Goal: Task Accomplishment & Management: Use online tool/utility

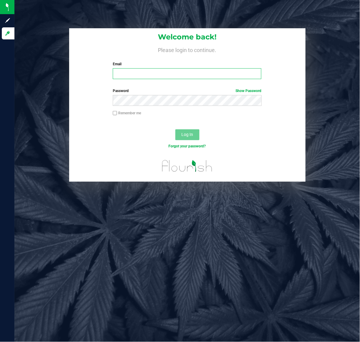
click at [146, 78] on input "Email" at bounding box center [187, 73] width 148 height 11
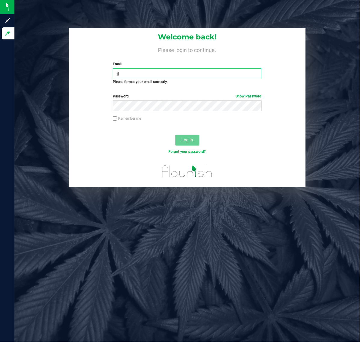
type input "j"
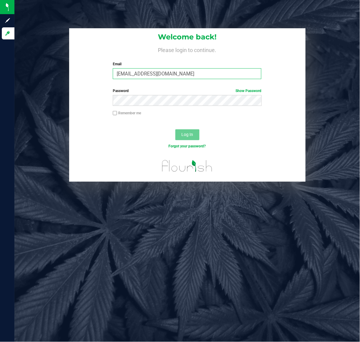
type input "[EMAIL_ADDRESS][DOMAIN_NAME]"
click at [175, 129] on button "Log In" at bounding box center [187, 134] width 24 height 11
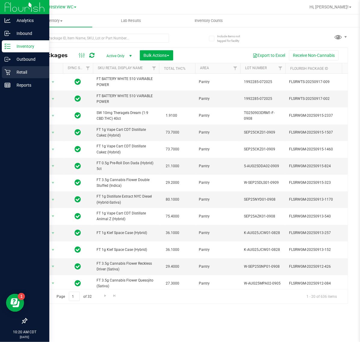
click at [20, 74] on p "Retail" at bounding box center [29, 72] width 36 height 7
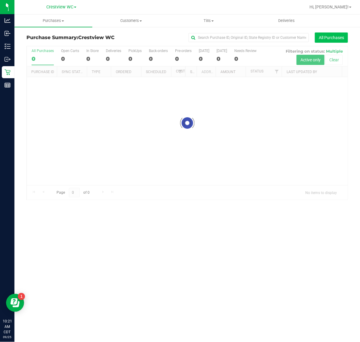
click at [354, 41] on div "Purchase Summary: Crestview WC All Purchases Loading... All Purchases 0 Open Ca…" at bounding box center [186, 115] width 345 height 179
click at [330, 40] on button "All Purchases" at bounding box center [331, 37] width 33 height 10
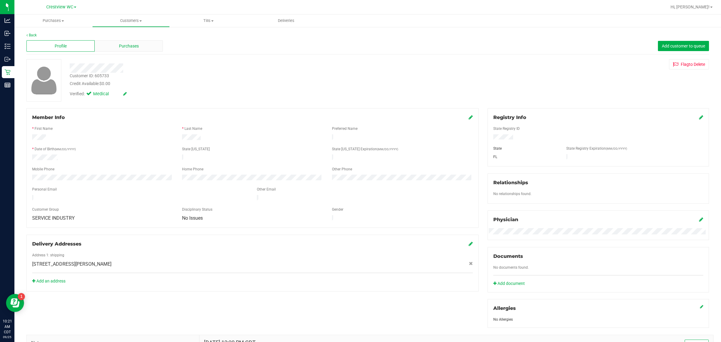
click at [139, 43] on div "Purchases" at bounding box center [129, 45] width 68 height 11
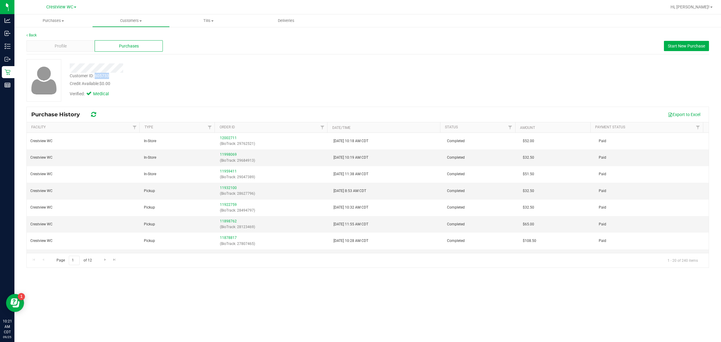
drag, startPoint x: 114, startPoint y: 77, endPoint x: 95, endPoint y: 77, distance: 19.2
click at [95, 77] on div "Customer ID: 605733 Credit Available: $0.00" at bounding box center [238, 80] width 346 height 14
copy div "605733"
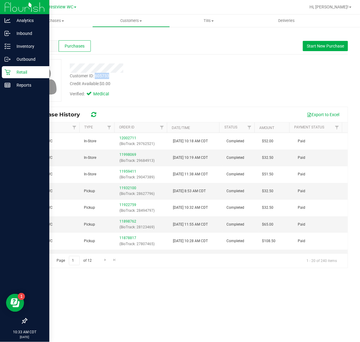
click at [12, 74] on p "Retail" at bounding box center [29, 72] width 36 height 7
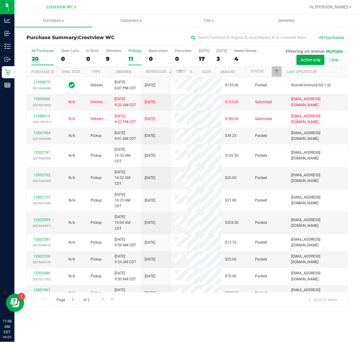
click at [136, 57] on div "11" at bounding box center [134, 58] width 13 height 7
click at [0, 0] on input "PickUps 11" at bounding box center [0, 0] width 0 height 0
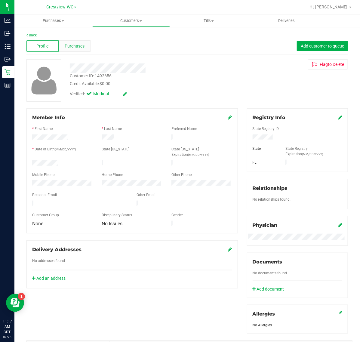
click at [75, 47] on span "Purchases" at bounding box center [75, 46] width 20 height 6
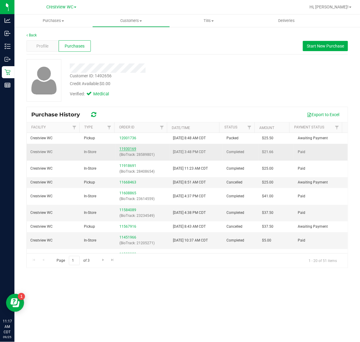
click at [130, 149] on link "11930169" at bounding box center [127, 149] width 17 height 4
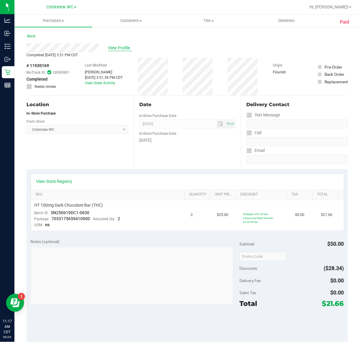
drag, startPoint x: 131, startPoint y: 44, endPoint x: 128, endPoint y: 46, distance: 3.4
click at [130, 45] on div "View Profile" at bounding box center [186, 47] width 321 height 9
click at [127, 47] on span "View Profile" at bounding box center [120, 48] width 24 height 6
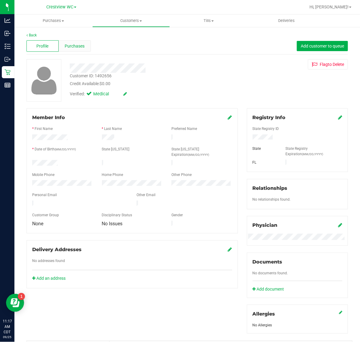
click at [86, 43] on div "Purchases" at bounding box center [75, 45] width 32 height 11
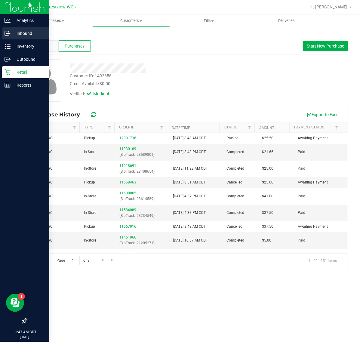
click at [8, 33] on icon at bounding box center [8, 33] width 6 height 6
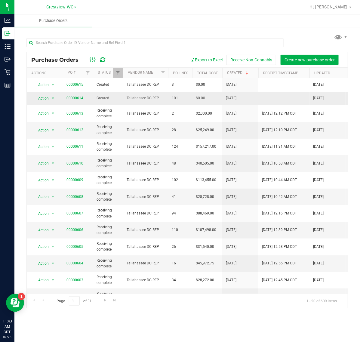
click at [71, 98] on link "00000614" at bounding box center [74, 98] width 17 height 4
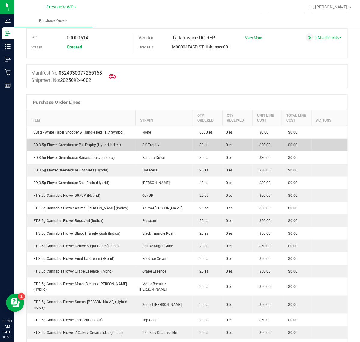
scroll to position [38, 0]
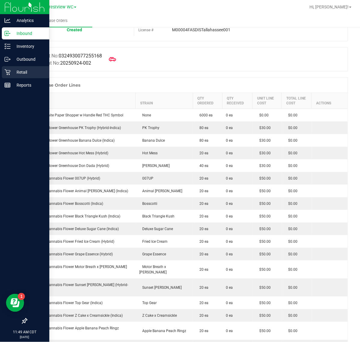
click at [11, 71] on p "Retail" at bounding box center [29, 72] width 36 height 7
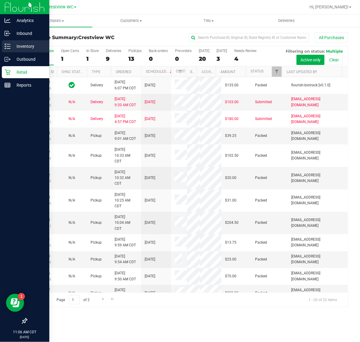
click at [8, 47] on icon at bounding box center [8, 46] width 6 height 6
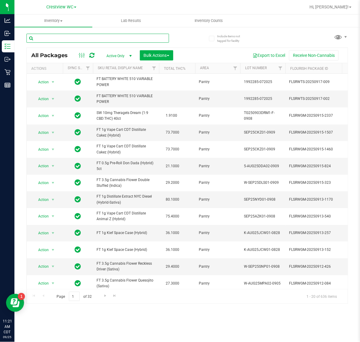
click at [87, 40] on input "text" at bounding box center [97, 38] width 142 height 9
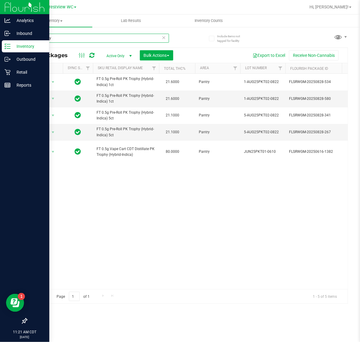
type input "pk trophy"
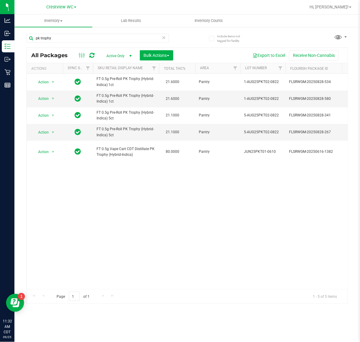
click at [163, 38] on icon at bounding box center [164, 37] width 4 height 7
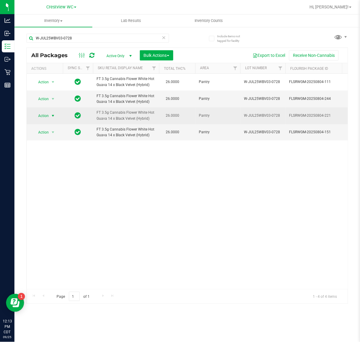
type input "W-JUL25WBV03-0728"
click at [50, 118] on span "select" at bounding box center [53, 116] width 8 height 8
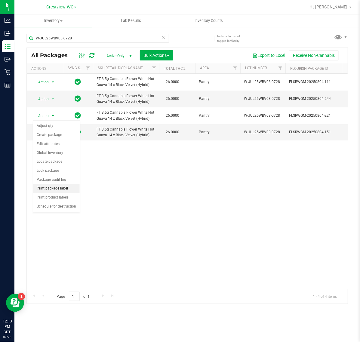
click at [67, 191] on li "Print package label" at bounding box center [56, 188] width 47 height 9
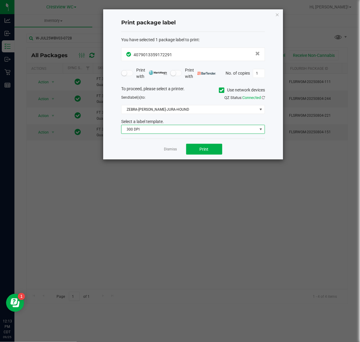
click at [178, 133] on span "300 DPI" at bounding box center [189, 129] width 136 height 8
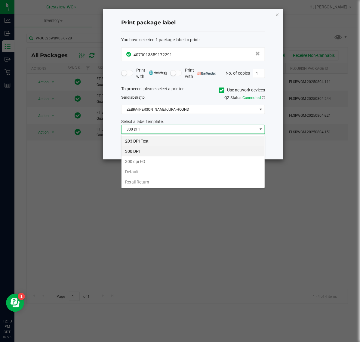
scroll to position [9, 143]
click at [166, 137] on li "203 DPI Test" at bounding box center [192, 141] width 143 height 10
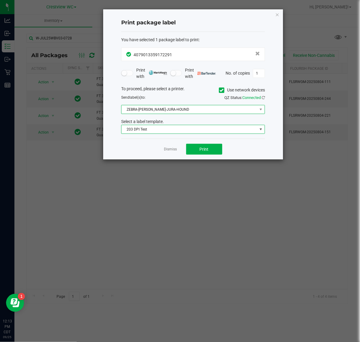
click at [172, 109] on span "ZEBRA-BRUNO-JURA-HOUND" at bounding box center [189, 109] width 136 height 8
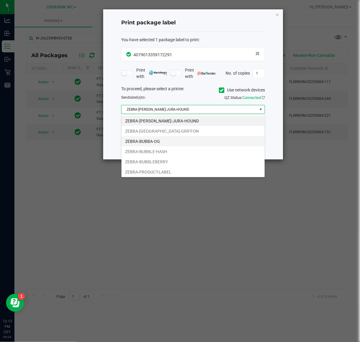
click at [163, 142] on li "ZEBRA-BUBBA-OG" at bounding box center [192, 141] width 143 height 10
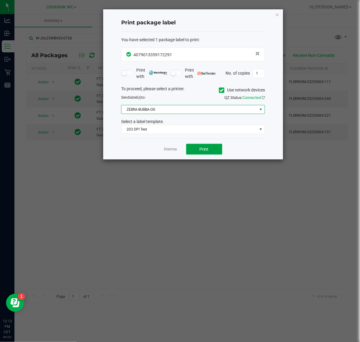
drag, startPoint x: 192, startPoint y: 145, endPoint x: 194, endPoint y: 148, distance: 3.4
click at [194, 148] on button "Print" at bounding box center [204, 149] width 36 height 11
click at [158, 148] on div "Dismiss Print" at bounding box center [193, 149] width 144 height 21
click at [172, 149] on link "Dismiss" at bounding box center [170, 149] width 13 height 5
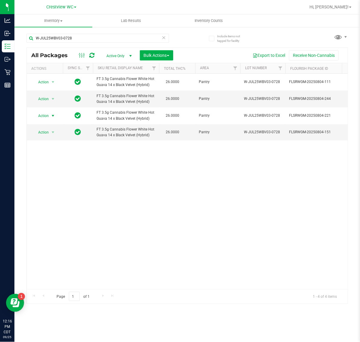
click at [165, 40] on icon at bounding box center [164, 37] width 4 height 7
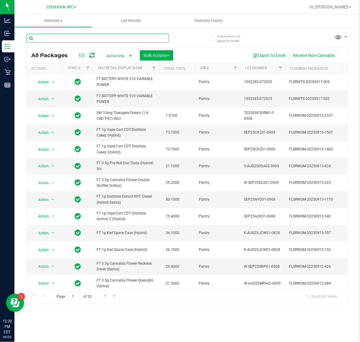
click at [97, 38] on input "text" at bounding box center [97, 38] width 142 height 9
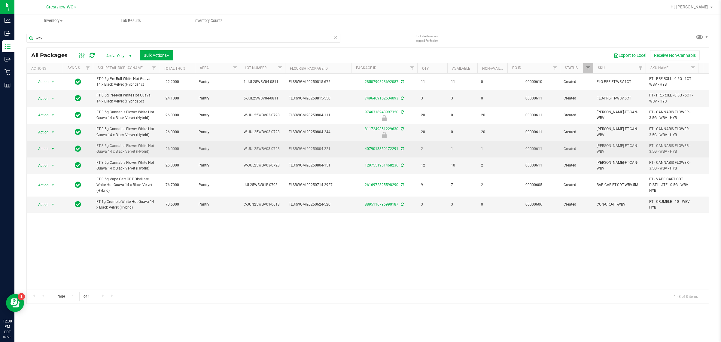
click at [41, 147] on span "Action" at bounding box center [41, 149] width 16 height 8
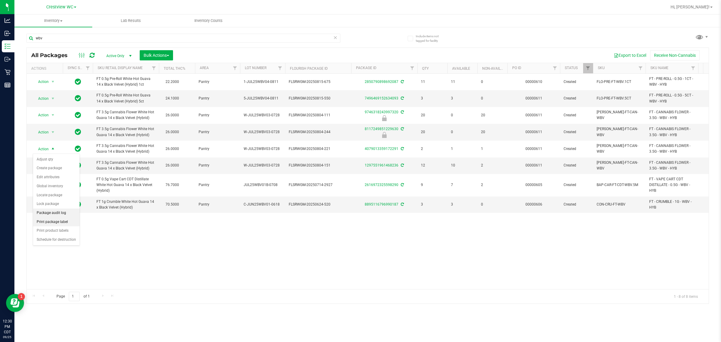
click at [55, 221] on li "Print package label" at bounding box center [56, 222] width 47 height 9
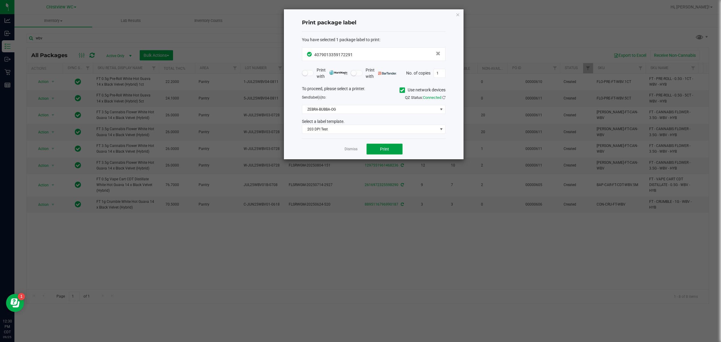
click at [360, 148] on button "Print" at bounding box center [385, 149] width 36 height 11
click at [351, 148] on link "Dismiss" at bounding box center [351, 149] width 13 height 5
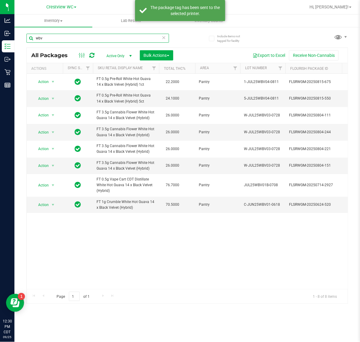
drag, startPoint x: 75, startPoint y: 37, endPoint x: -49, endPoint y: 35, distance: 124.5
click at [0, 35] on html "Analytics Inbound Inventory Outbound Retail Reports 12:30 PM CDT 09/25/2025 09/…" at bounding box center [180, 171] width 360 height 342
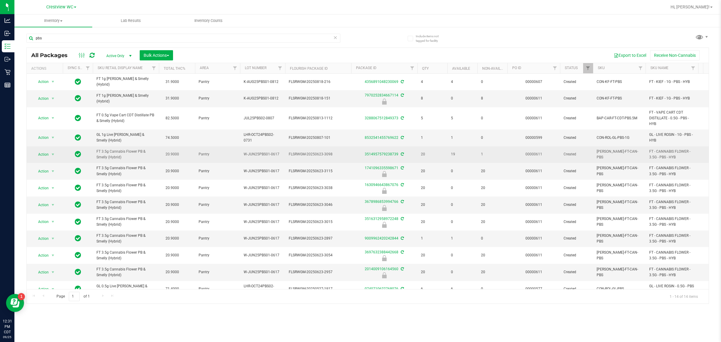
drag, startPoint x: 122, startPoint y: 157, endPoint x: 91, endPoint y: 150, distance: 31.8
click at [91, 150] on tr "Action Action Adjust qty Create package Edit attributes Global inventory Locate…" at bounding box center [727, 154] width 1401 height 17
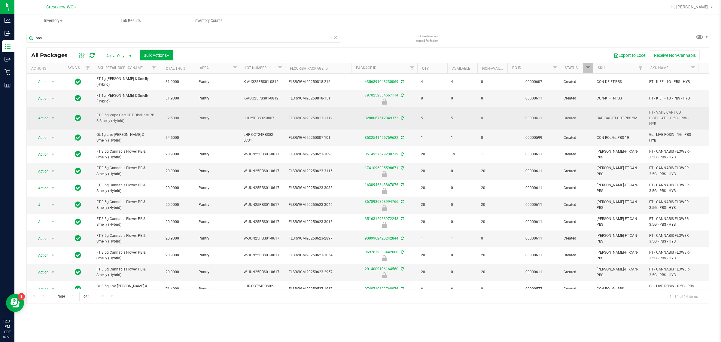
copy tr "FT 3.5g Cannabis Flower PB & Smelly (Hybrid)"
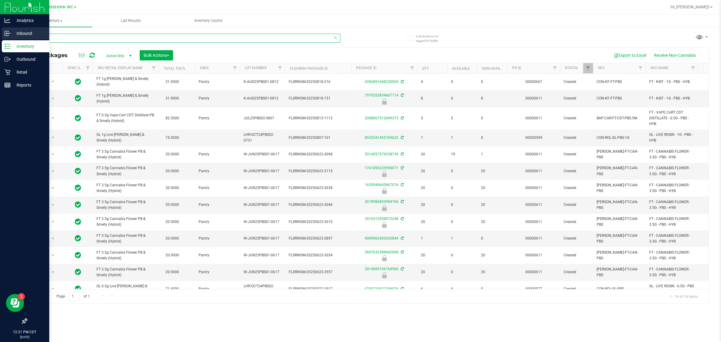
drag, startPoint x: 67, startPoint y: 35, endPoint x: 0, endPoint y: 35, distance: 66.7
click at [0, 35] on div "Analytics Inbound Inventory Outbound Retail Reports 12:31 PM CDT 09/25/2025 09/…" at bounding box center [360, 171] width 721 height 342
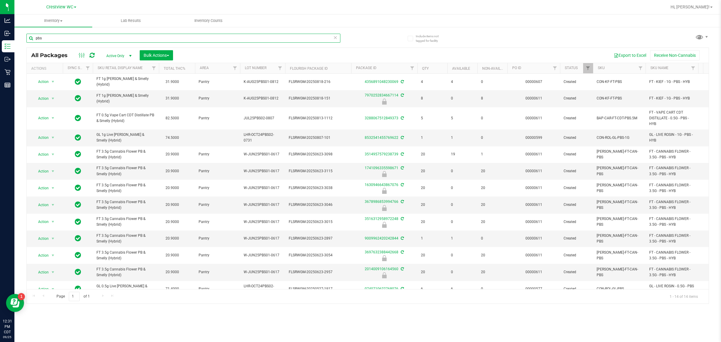
paste input "FT 3.5g Cannabis Flower PB & Smelly (Hybrid)"
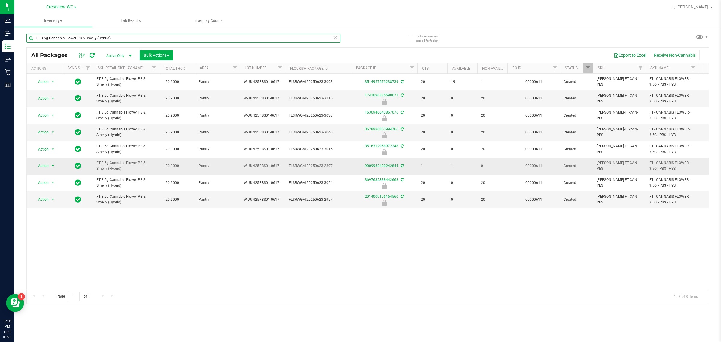
type input "FT 3.5g Cannabis Flower PB & Smelly (Hybrid)"
click at [52, 164] on span "select" at bounding box center [53, 166] width 5 height 5
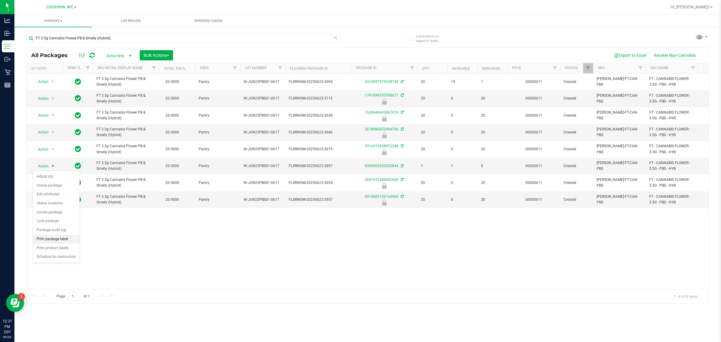
click at [55, 241] on li "Print package label" at bounding box center [56, 239] width 47 height 9
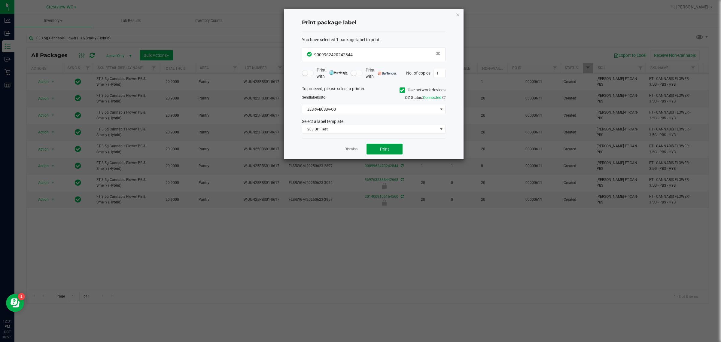
click at [360, 148] on span "Print" at bounding box center [384, 149] width 9 height 5
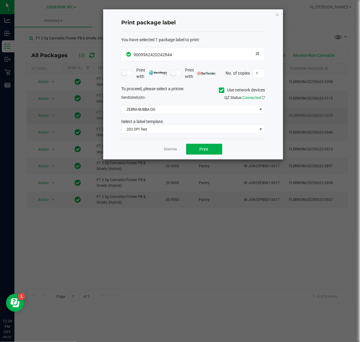
drag, startPoint x: 167, startPoint y: 149, endPoint x: 136, endPoint y: 107, distance: 51.8
click at [167, 149] on link "Dismiss" at bounding box center [170, 149] width 13 height 5
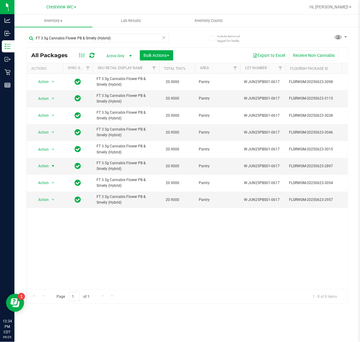
click at [163, 38] on icon at bounding box center [164, 37] width 4 height 7
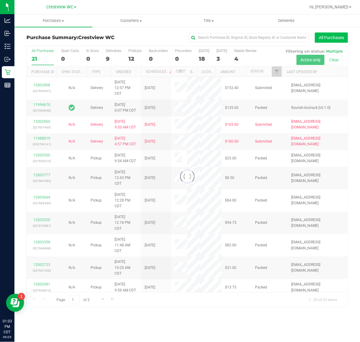
click at [330, 36] on button "All Purchases" at bounding box center [331, 37] width 33 height 10
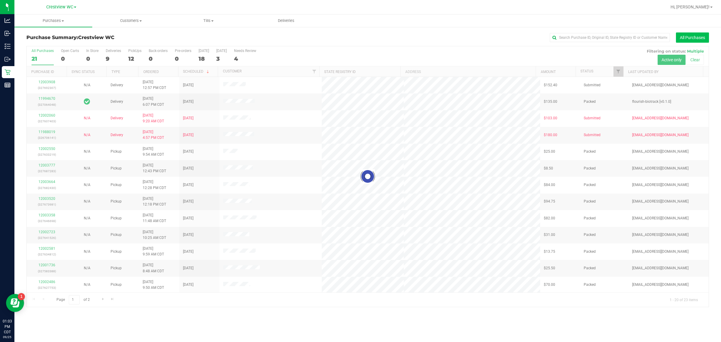
click at [360, 39] on button "All Purchases" at bounding box center [692, 37] width 33 height 10
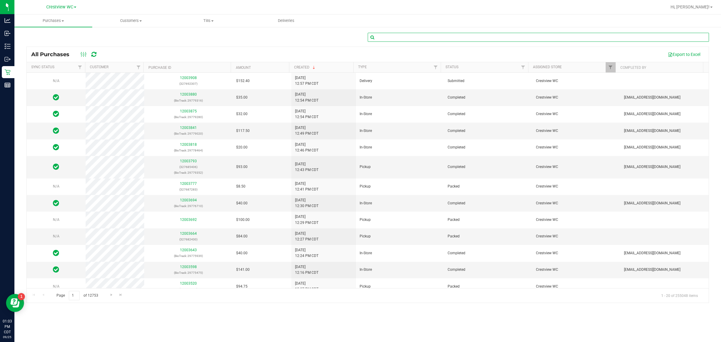
click at [360, 33] on input "text" at bounding box center [538, 37] width 341 height 9
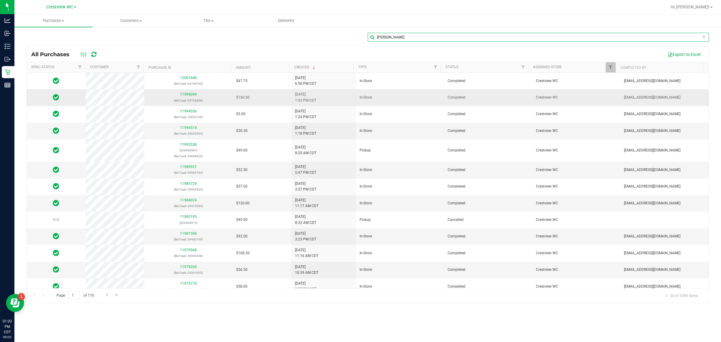
type input "[PERSON_NAME]"
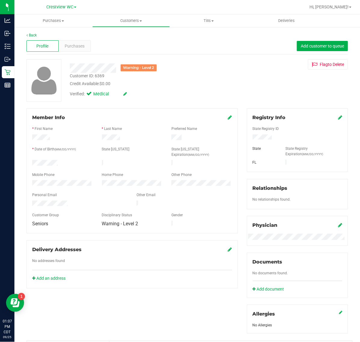
click at [119, 68] on div "Warning - Level 2" at bounding box center [147, 67] width 165 height 9
click at [231, 103] on div "Back Profile Purchases Add customer to queue Warning - Level 2 Customer ID: 636…" at bounding box center [186, 235] width 321 height 406
click at [193, 90] on div "Verified: Medical" at bounding box center [147, 93] width 165 height 13
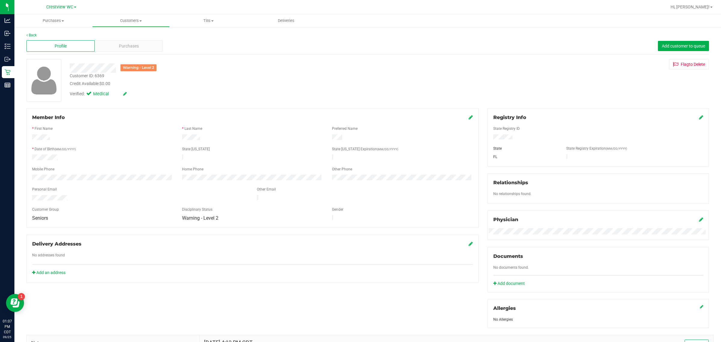
click at [360, 139] on div at bounding box center [598, 137] width 219 height 7
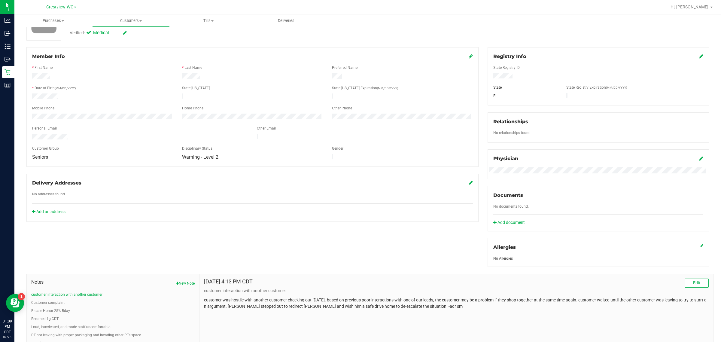
scroll to position [100, 0]
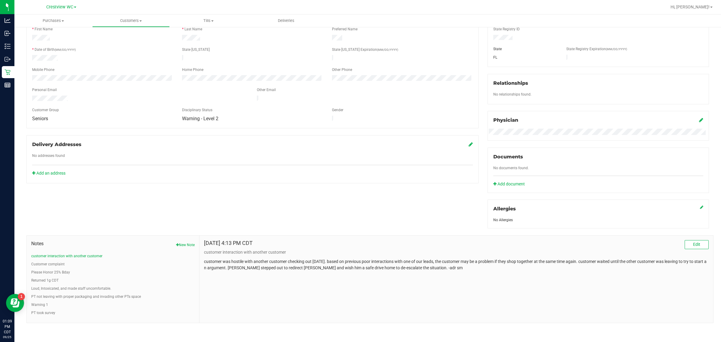
click at [205, 220] on div "Member Info * First Name * Last Name Preferred Name * Date of Birth (MM/DD/YYYY…" at bounding box center [368, 166] width 692 height 314
click at [81, 256] on button "customer interaction with another customer" at bounding box center [66, 255] width 71 height 5
click at [93, 288] on button "Loud, Intoxicated, and made staff uncomfortable." at bounding box center [71, 288] width 80 height 5
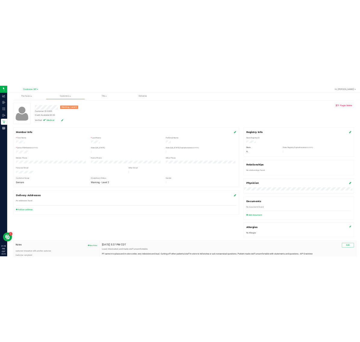
scroll to position [0, 0]
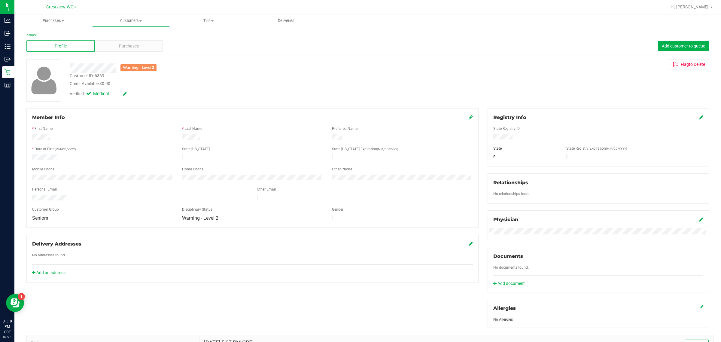
click at [244, 149] on div "State [US_STATE]" at bounding box center [253, 149] width 150 height 7
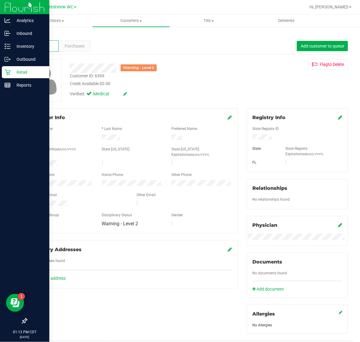
click at [6, 71] on icon at bounding box center [8, 72] width 6 height 6
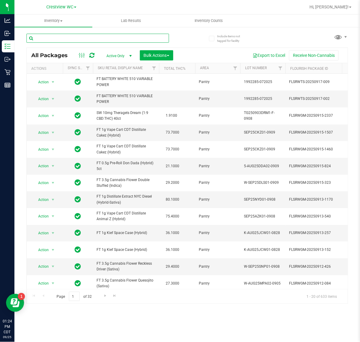
click at [89, 42] on input "text" at bounding box center [97, 38] width 142 height 9
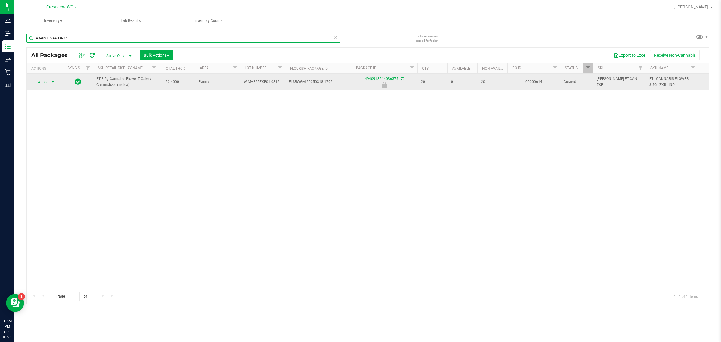
type input "4940913244036375"
click at [51, 82] on span "select" at bounding box center [53, 82] width 5 height 5
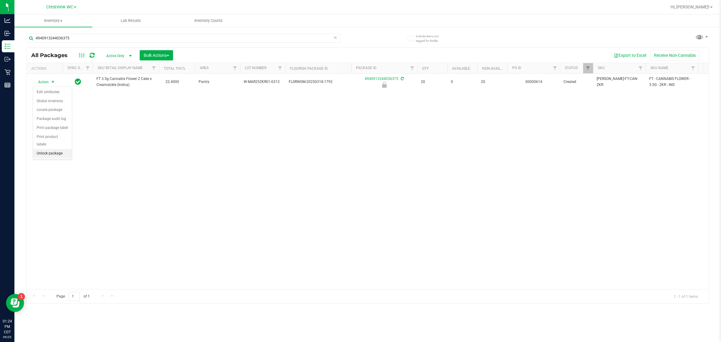
click at [56, 151] on li "Unlock package" at bounding box center [52, 153] width 39 height 9
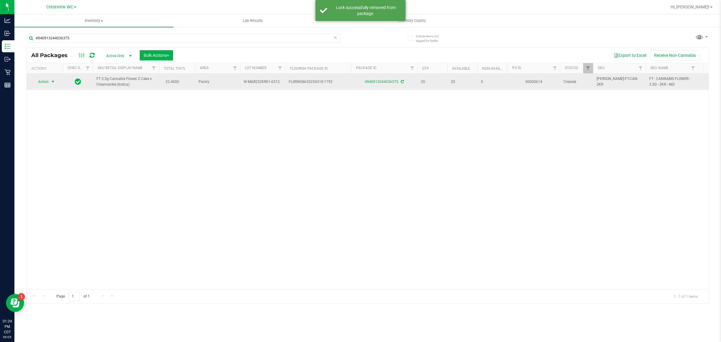
click at [52, 81] on span "select" at bounding box center [53, 81] width 5 height 5
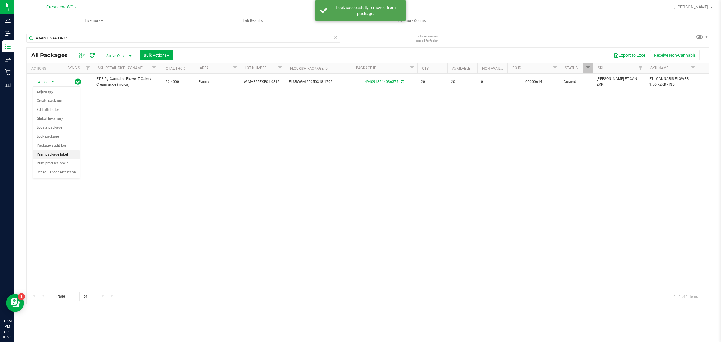
click at [67, 155] on li "Print package label" at bounding box center [56, 154] width 47 height 9
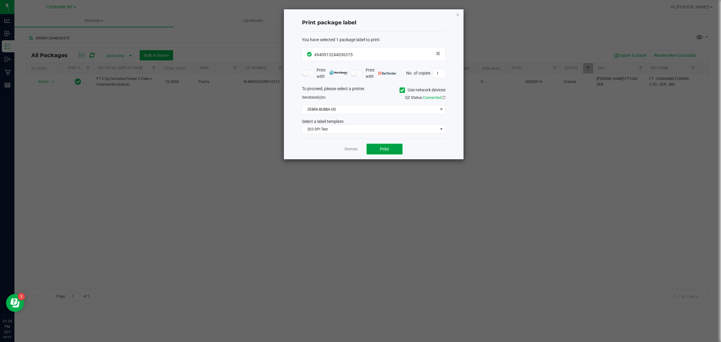
click at [360, 145] on button "Print" at bounding box center [385, 149] width 36 height 11
click at [353, 147] on link "Dismiss" at bounding box center [351, 149] width 13 height 5
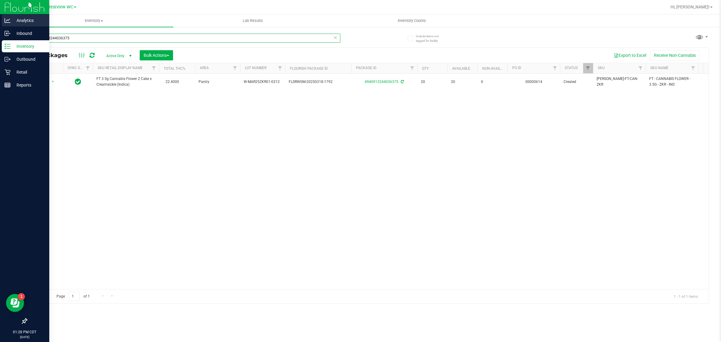
drag, startPoint x: 78, startPoint y: 38, endPoint x: 0, endPoint y: 19, distance: 80.6
click at [0, 19] on div "Analytics Inbound Inventory Outbound Retail Reports 01:28 PM CDT [DATE] 09/25 C…" at bounding box center [360, 171] width 721 height 342
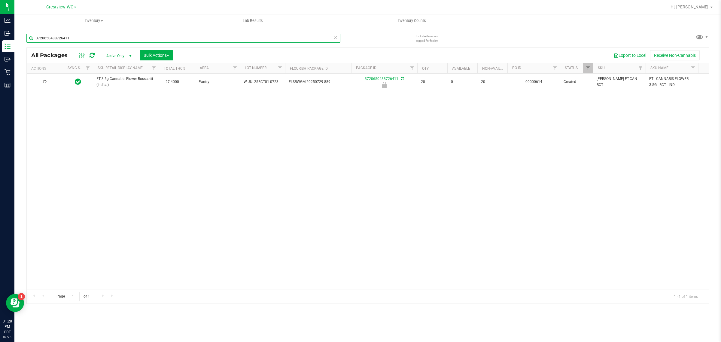
type input "3720650488726411"
click at [47, 80] on span "Action" at bounding box center [41, 82] width 16 height 8
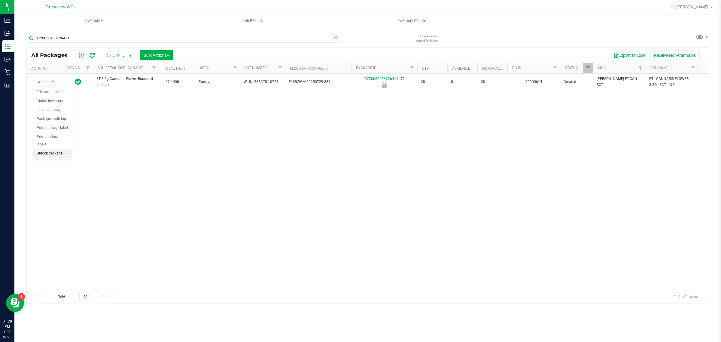
click at [56, 149] on li "Unlock package" at bounding box center [52, 153] width 39 height 9
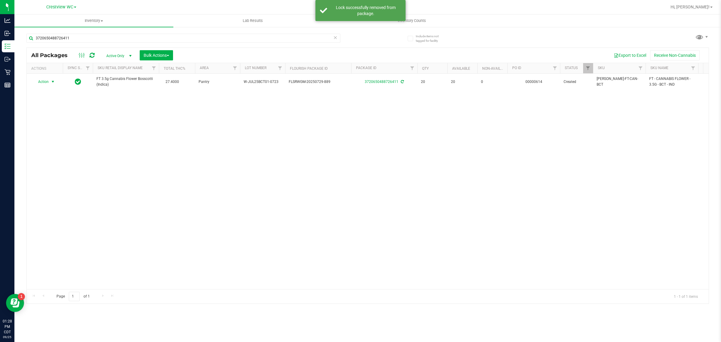
click at [44, 81] on span "Action" at bounding box center [41, 82] width 16 height 8
click at [62, 155] on li "Print package label" at bounding box center [56, 154] width 47 height 9
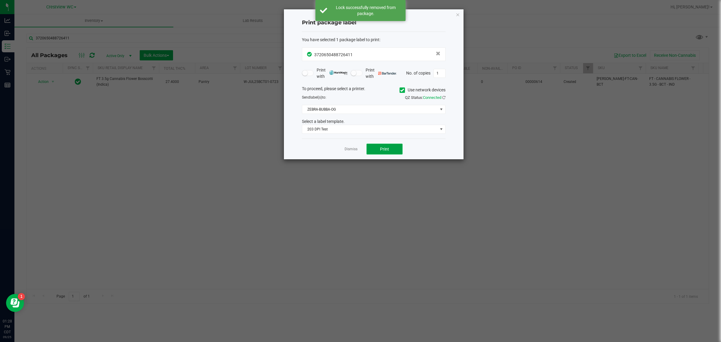
click at [360, 150] on span "Print" at bounding box center [384, 149] width 9 height 5
click at [349, 151] on link "Dismiss" at bounding box center [351, 149] width 13 height 5
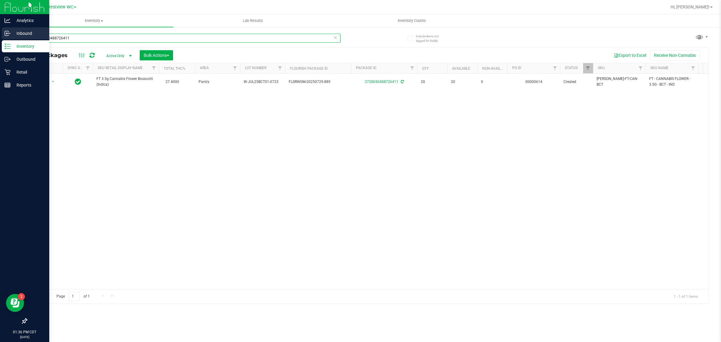
drag, startPoint x: 104, startPoint y: 41, endPoint x: 0, endPoint y: 38, distance: 103.7
click at [0, 38] on div "Analytics Inbound Inventory Outbound Retail Reports 01:36 PM CDT [DATE] 09/25 C…" at bounding box center [360, 171] width 721 height 342
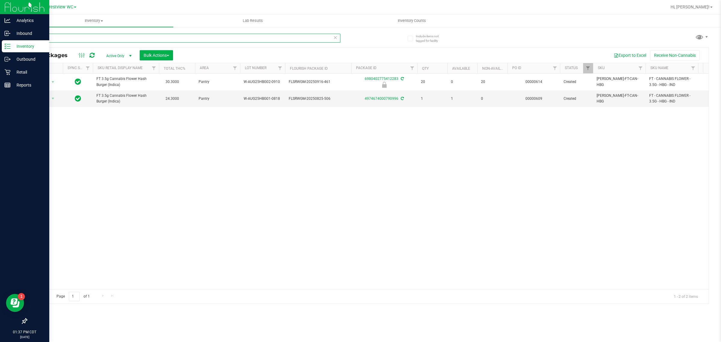
drag, startPoint x: 69, startPoint y: 35, endPoint x: 0, endPoint y: 41, distance: 68.7
click at [0, 40] on div "Analytics Inbound Inventory Outbound Retail Reports 01:37 PM CDT [DATE] 09/25 C…" at bounding box center [360, 171] width 721 height 342
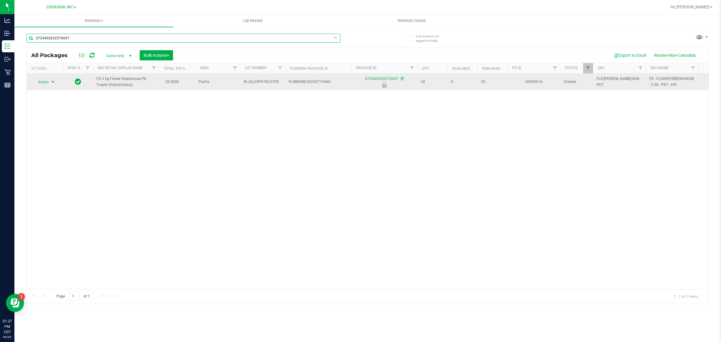
type input "3733403632376697"
click at [41, 82] on span "Action" at bounding box center [41, 82] width 16 height 8
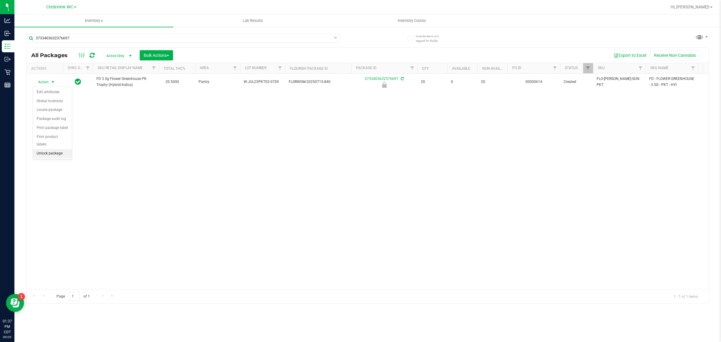
click at [57, 149] on li "Unlock package" at bounding box center [52, 153] width 39 height 9
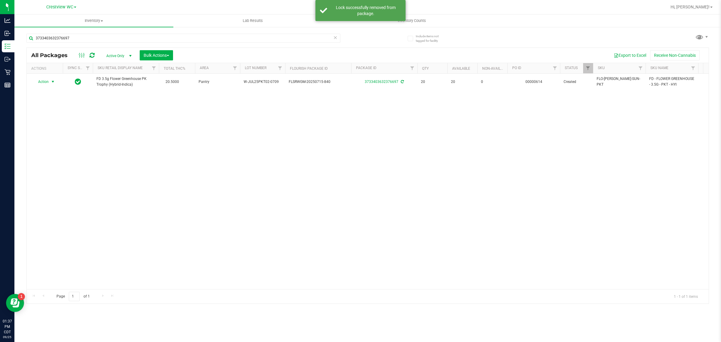
click at [48, 81] on span "Action" at bounding box center [41, 82] width 16 height 8
click at [53, 155] on li "Print package label" at bounding box center [56, 154] width 47 height 9
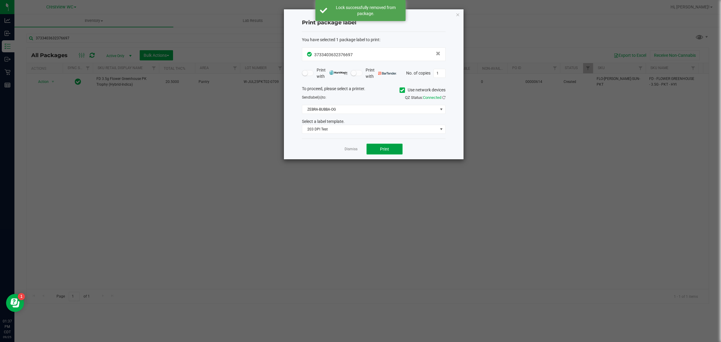
click at [360, 151] on button "Print" at bounding box center [385, 149] width 36 height 11
click at [354, 150] on link "Dismiss" at bounding box center [351, 149] width 13 height 5
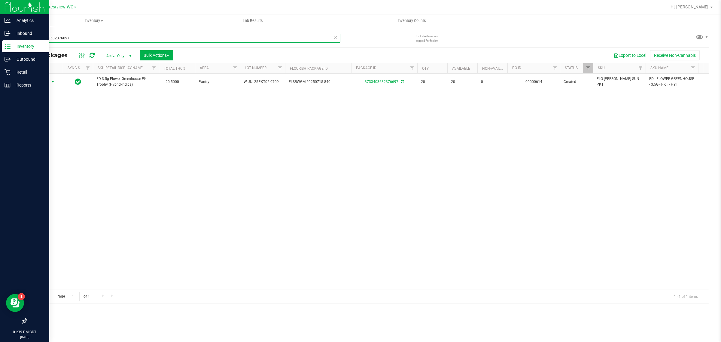
drag, startPoint x: 80, startPoint y: 35, endPoint x: 0, endPoint y: 92, distance: 98.2
click at [0, 67] on div "Analytics Inbound Inventory Outbound Retail Reports 01:39 PM CDT [DATE] 09/25 C…" at bounding box center [360, 171] width 721 height 342
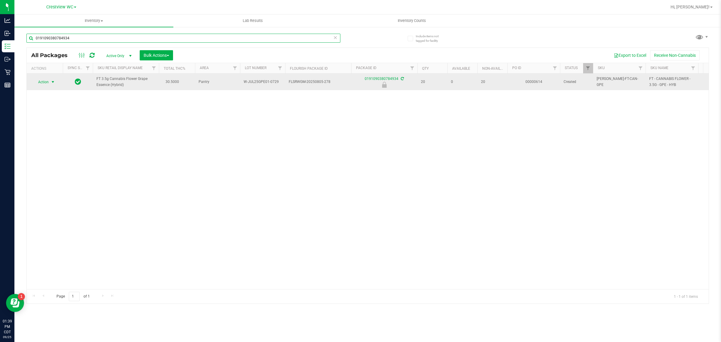
type input "0191090380784934"
click at [47, 84] on span "Action" at bounding box center [41, 82] width 16 height 8
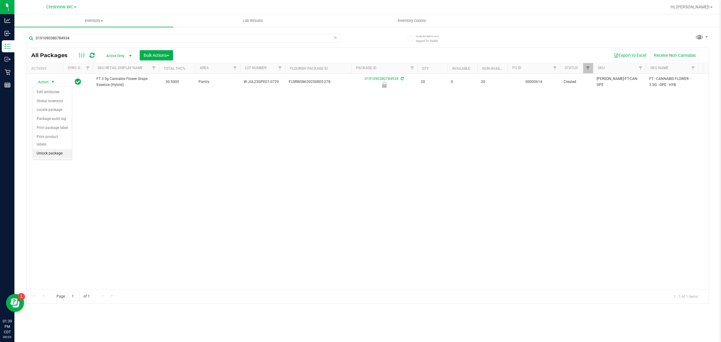
click at [58, 149] on li "Unlock package" at bounding box center [52, 153] width 39 height 9
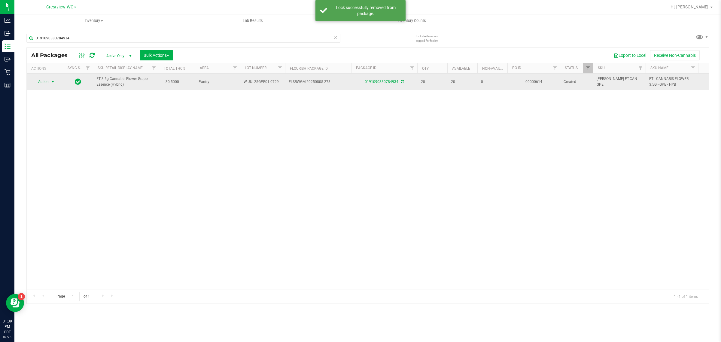
click at [50, 81] on span "select" at bounding box center [53, 82] width 8 height 8
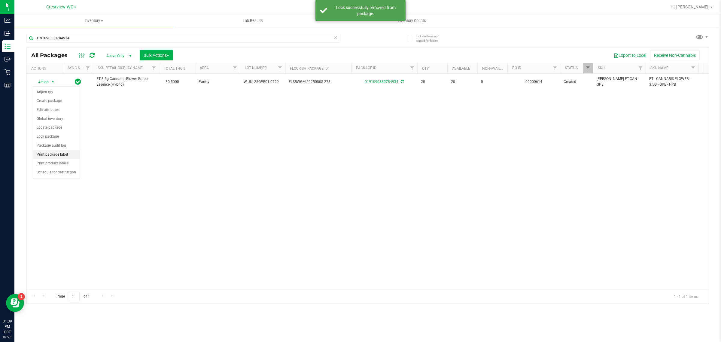
click at [69, 155] on li "Print package label" at bounding box center [56, 154] width 47 height 9
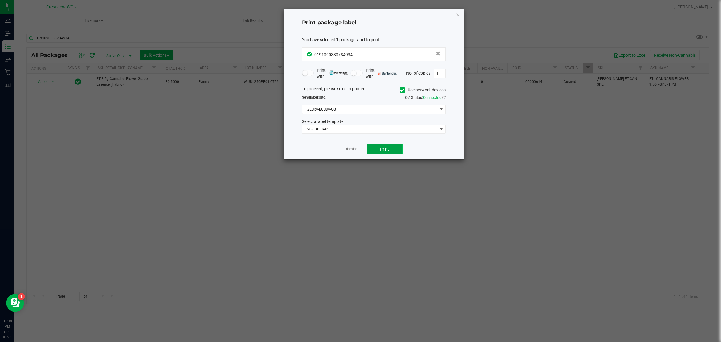
click at [360, 150] on span "Print" at bounding box center [384, 149] width 9 height 5
click at [352, 149] on link "Dismiss" at bounding box center [351, 149] width 13 height 5
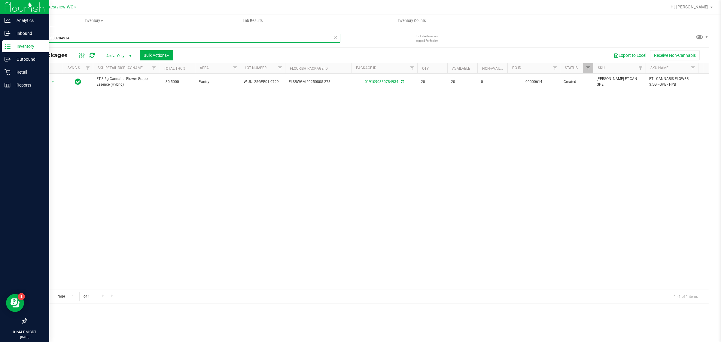
drag, startPoint x: 84, startPoint y: 42, endPoint x: 0, endPoint y: 44, distance: 83.6
click at [0, 45] on div "Analytics Inbound Inventory Outbound Retail Reports 01:44 PM CDT [DATE] 09/25 C…" at bounding box center [360, 171] width 721 height 342
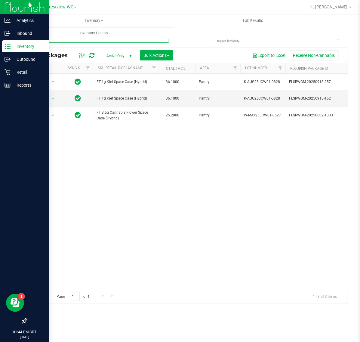
type input "jcw"
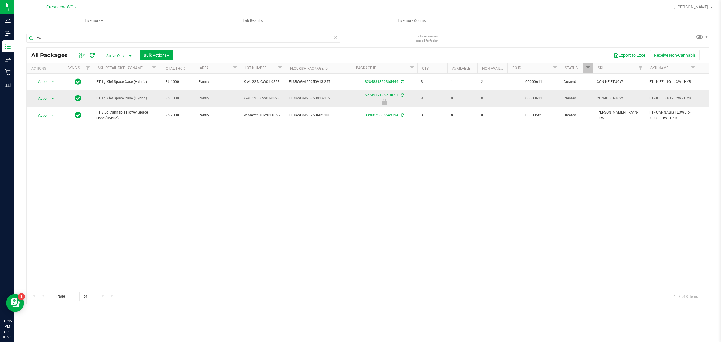
click at [47, 96] on span "Action" at bounding box center [41, 98] width 16 height 8
click at [51, 164] on li "Unlock package" at bounding box center [52, 168] width 39 height 9
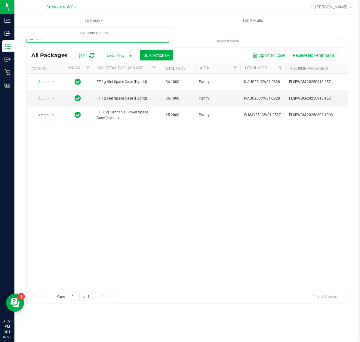
drag, startPoint x: 102, startPoint y: 40, endPoint x: -86, endPoint y: 22, distance: 188.7
click at [0, 22] on html "Analytics Inbound Inventory Outbound Retail Reports 01:51 PM CDT [DATE] 09/25 C…" at bounding box center [180, 171] width 360 height 342
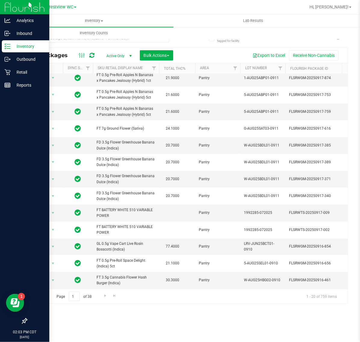
scroll to position [137, 0]
